Goal: Transaction & Acquisition: Purchase product/service

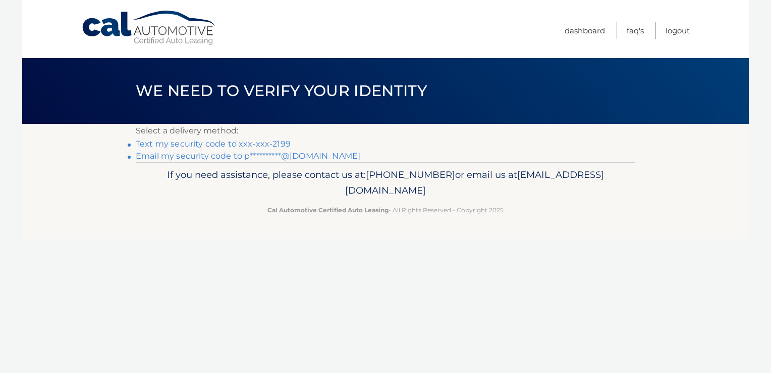
click at [159, 144] on link "Text my security code to xxx-xxx-2199" at bounding box center [213, 144] width 155 height 10
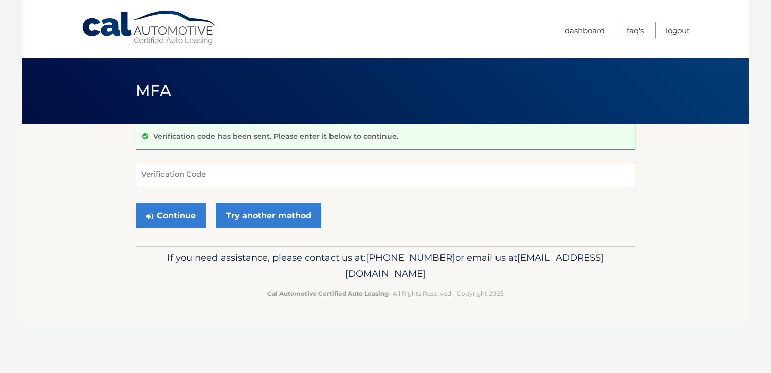
click at [167, 167] on input "Verification Code" at bounding box center [386, 174] width 500 height 25
type input "875266"
click at [170, 214] on button "Continue" at bounding box center [171, 215] width 70 height 25
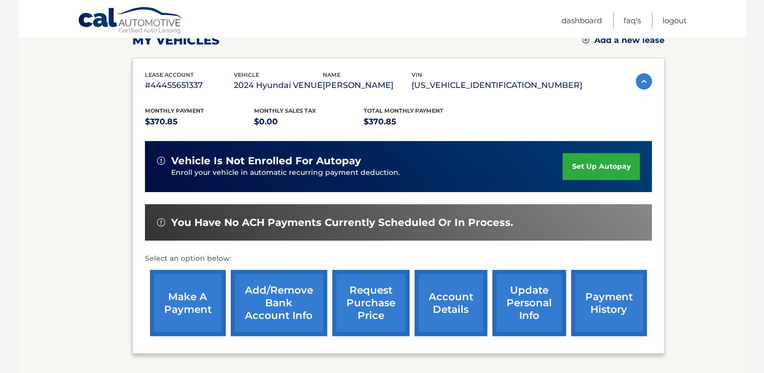
scroll to position [156, 0]
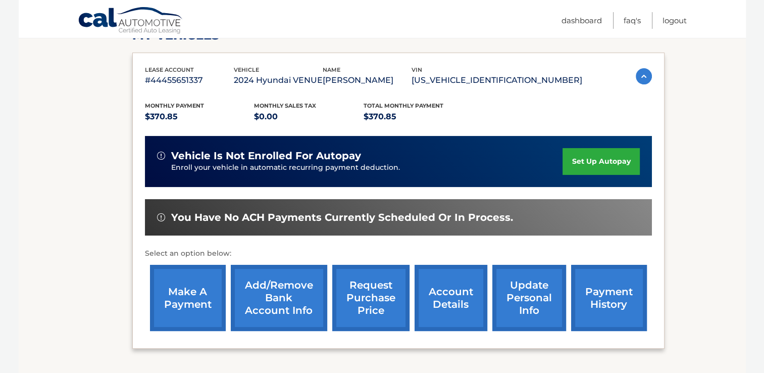
click at [189, 292] on link "make a payment" at bounding box center [188, 298] width 76 height 66
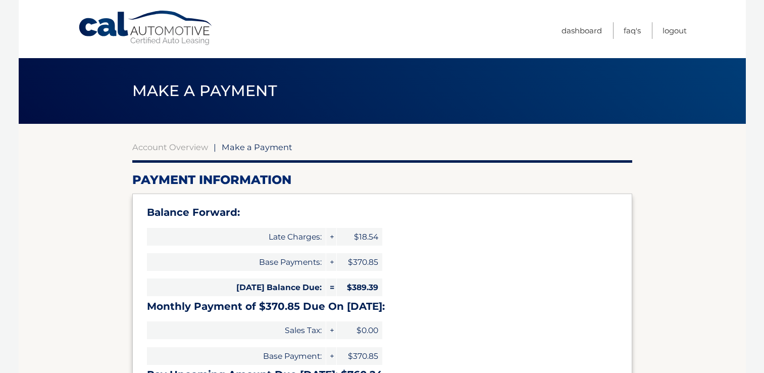
select select "YmE5MDM5MTQtMTRkMi00NThiLTg2YWItOWZhYTllMjUzNGUy"
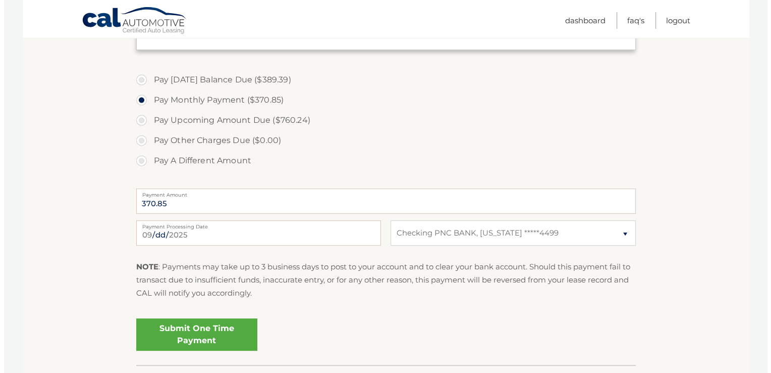
scroll to position [354, 0]
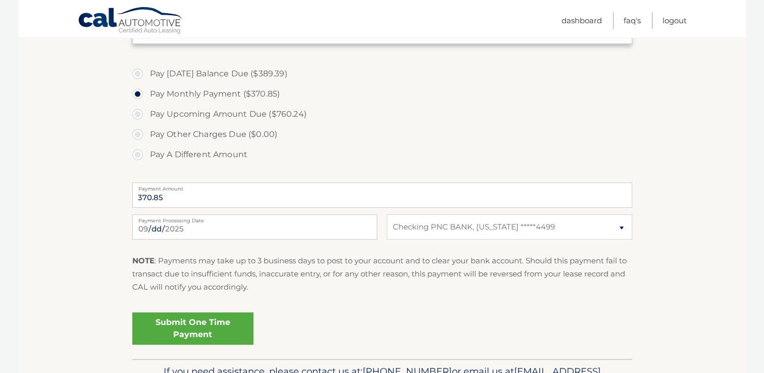
click at [176, 318] on link "Submit One Time Payment" at bounding box center [192, 328] width 121 height 32
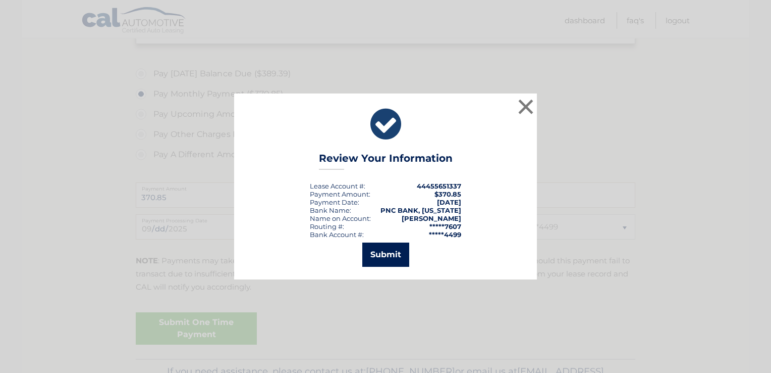
click at [382, 251] on button "Submit" at bounding box center [385, 254] width 47 height 24
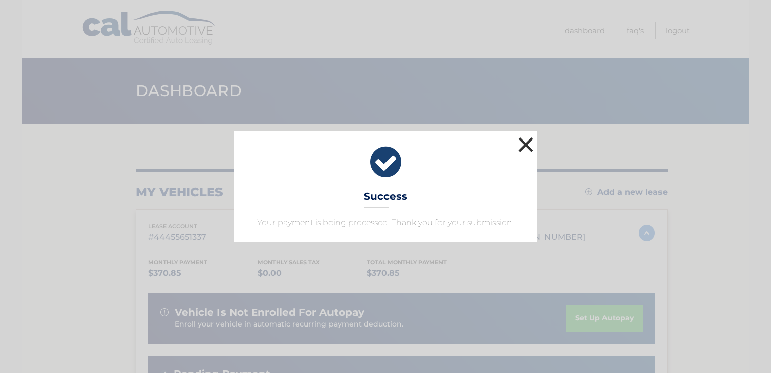
click at [523, 142] on button "×" at bounding box center [526, 144] width 20 height 20
